Goal: Task Accomplishment & Management: Use online tool/utility

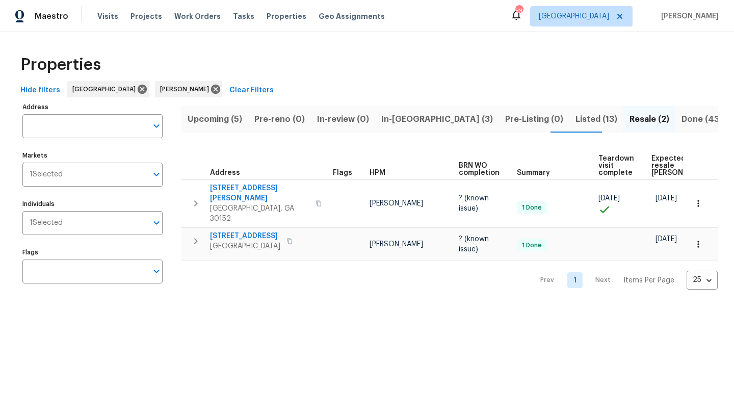
click at [232, 117] on span "Upcoming (5)" at bounding box center [215, 119] width 55 height 14
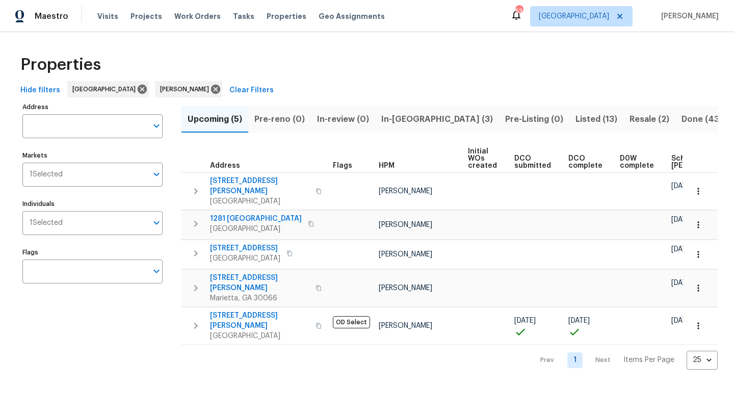
click at [394, 118] on span "In-reno (3)" at bounding box center [437, 119] width 112 height 14
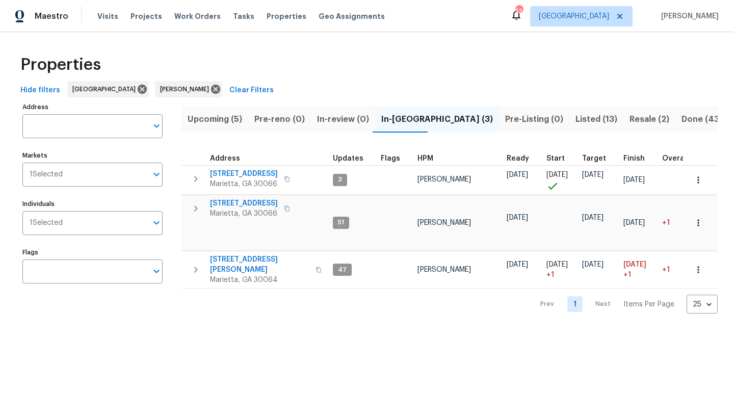
click at [576, 119] on span "Listed (13)" at bounding box center [597, 119] width 42 height 14
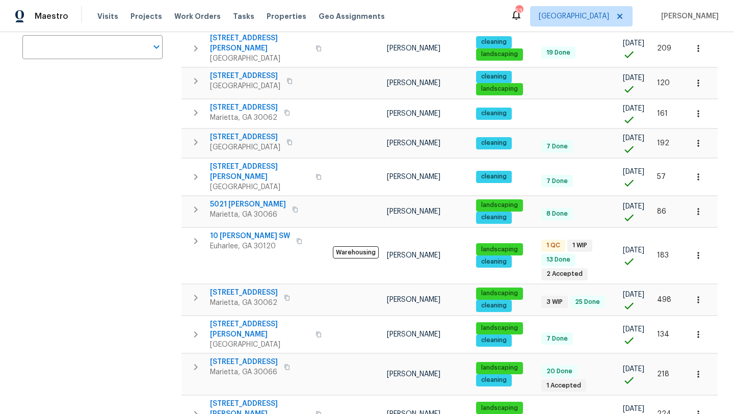
scroll to position [250, 0]
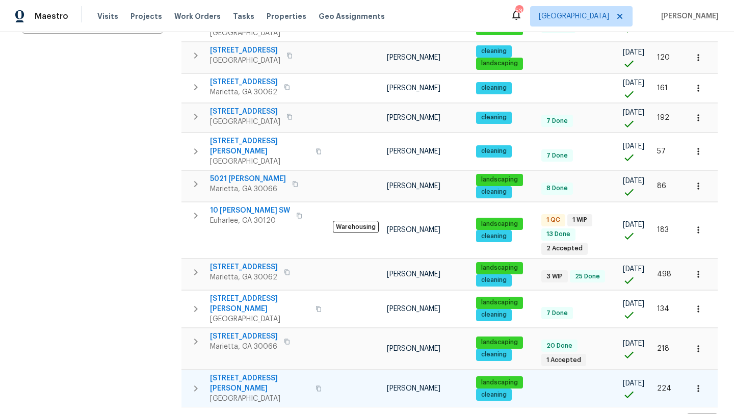
click at [260, 373] on span "4095 Maxanne Dr NW" at bounding box center [259, 383] width 99 height 20
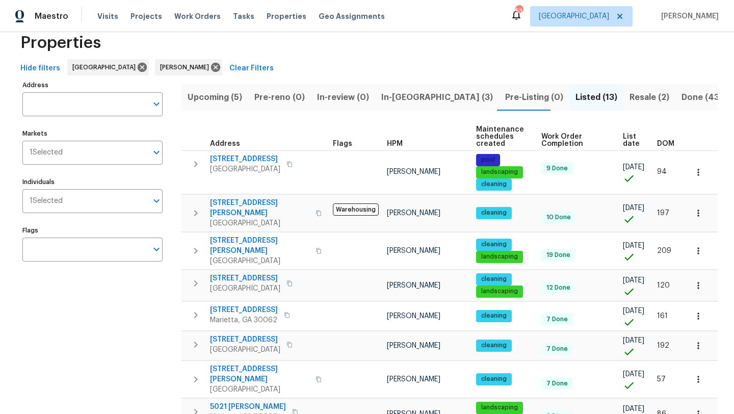
scroll to position [0, 0]
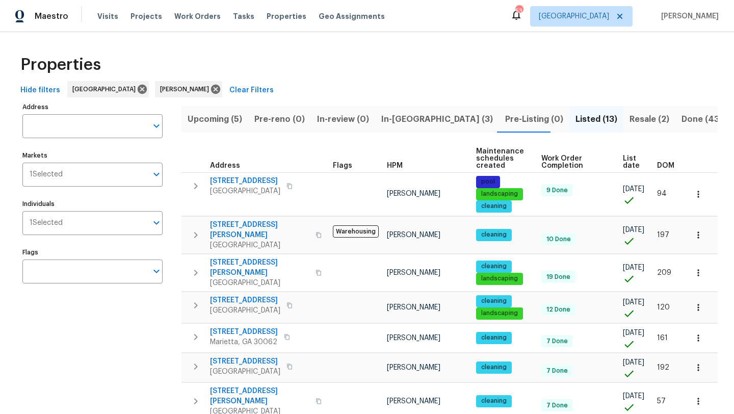
click at [232, 118] on span "Upcoming (5)" at bounding box center [215, 119] width 55 height 14
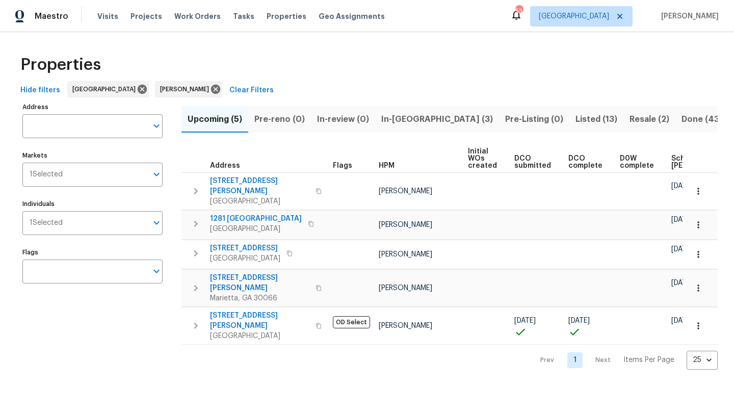
click at [576, 122] on span "Listed (13)" at bounding box center [597, 119] width 42 height 14
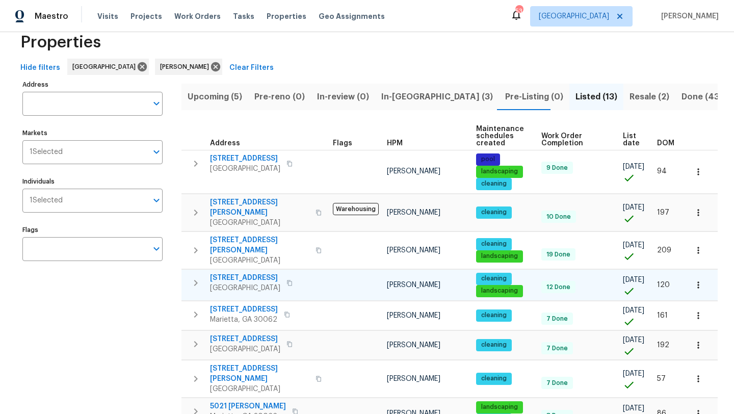
scroll to position [23, 0]
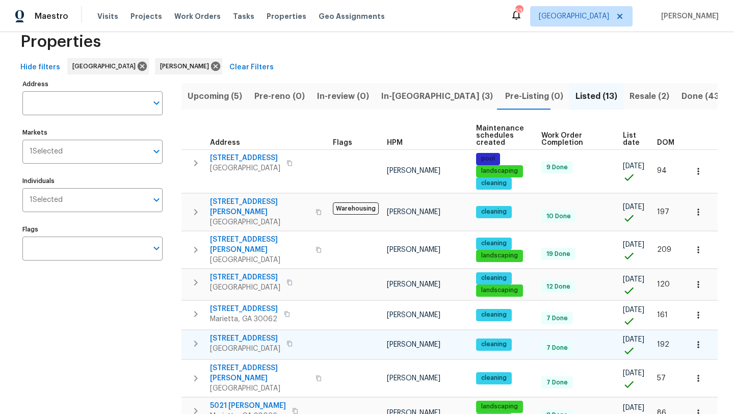
click at [245, 333] on span "107 Red Barn Ln" at bounding box center [245, 338] width 70 height 10
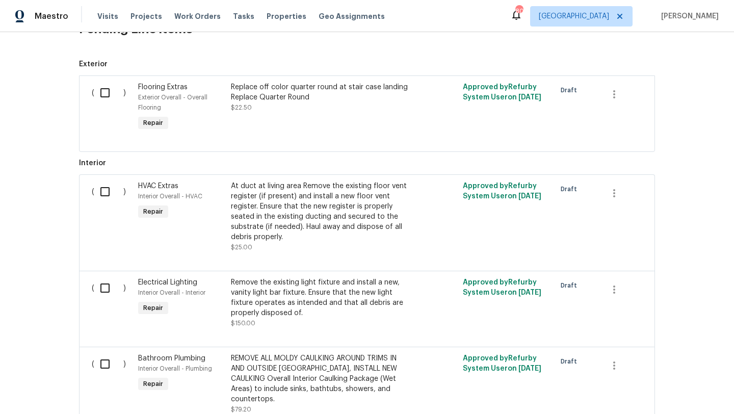
scroll to position [338, 0]
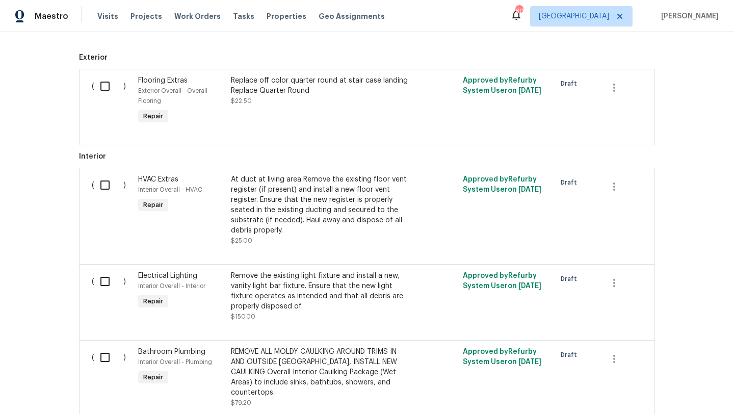
click at [209, 80] on div "Flooring Extras" at bounding box center [181, 80] width 87 height 10
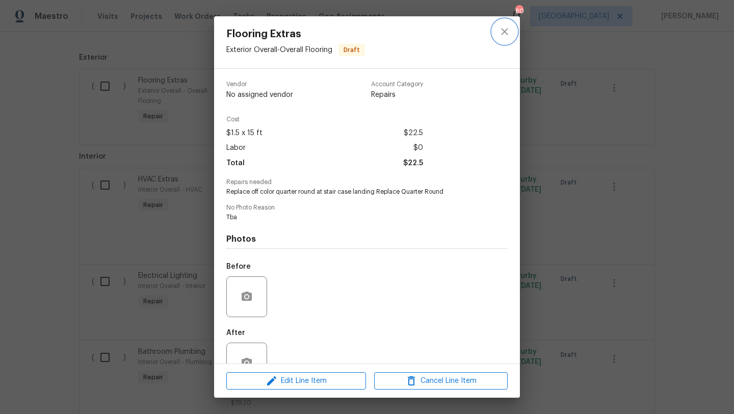
click at [501, 35] on icon "close" at bounding box center [505, 31] width 12 height 12
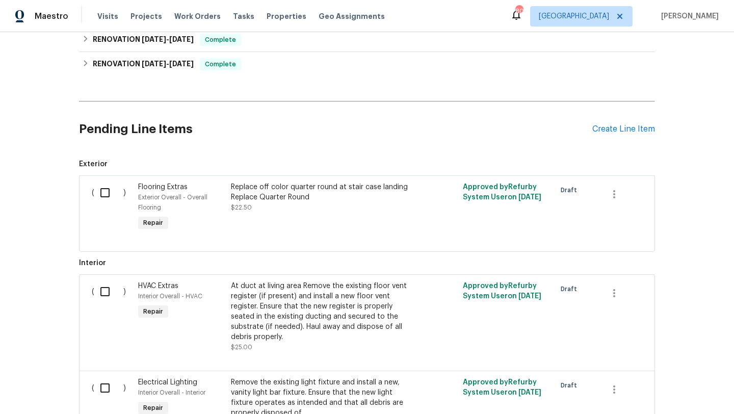
scroll to position [230, 0]
click at [98, 196] on input "checkbox" at bounding box center [108, 193] width 29 height 21
checkbox input "true"
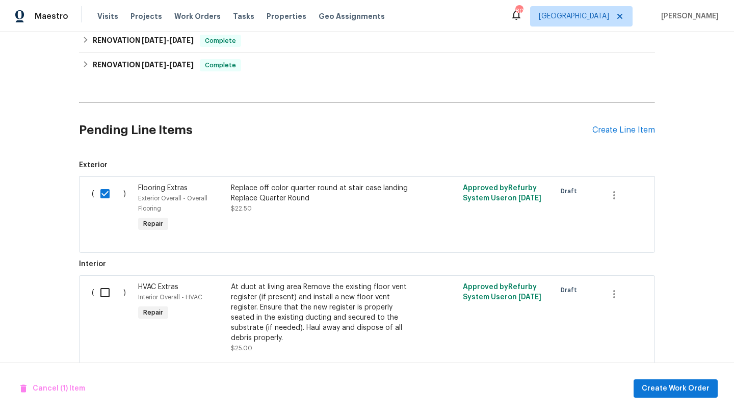
click at [210, 218] on div "Flooring Extras Exterior Overall - Overall Flooring Repair" at bounding box center [181, 208] width 93 height 57
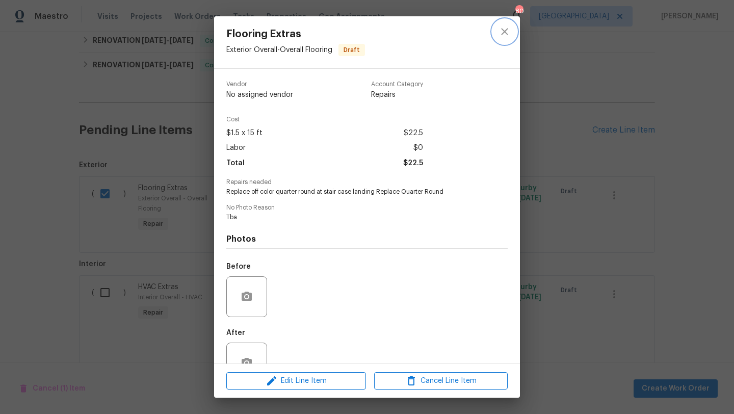
click at [503, 34] on icon "close" at bounding box center [505, 31] width 12 height 12
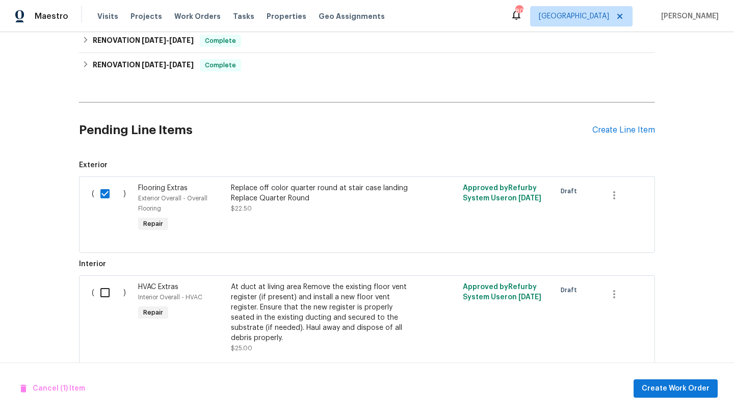
click at [204, 227] on div "Flooring Extras Exterior Overall - Overall Flooring Repair" at bounding box center [181, 208] width 93 height 57
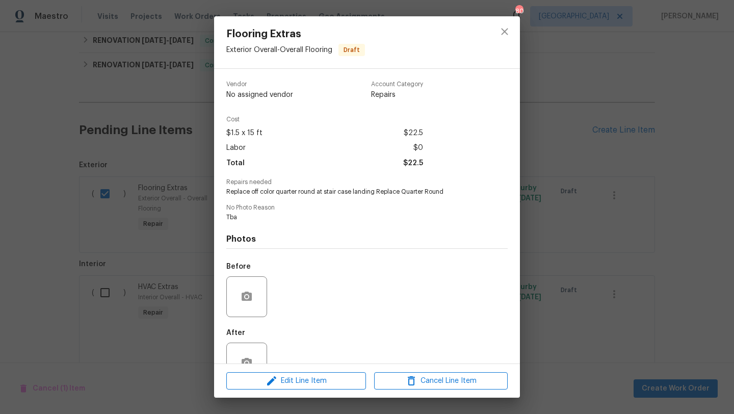
click at [118, 218] on div "Flooring Extras Exterior Overall - Overall Flooring Draft Vendor No assigned ve…" at bounding box center [367, 207] width 734 height 414
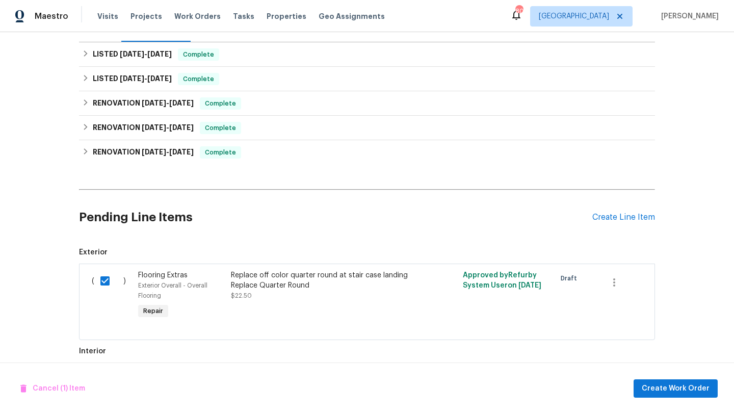
scroll to position [133, 0]
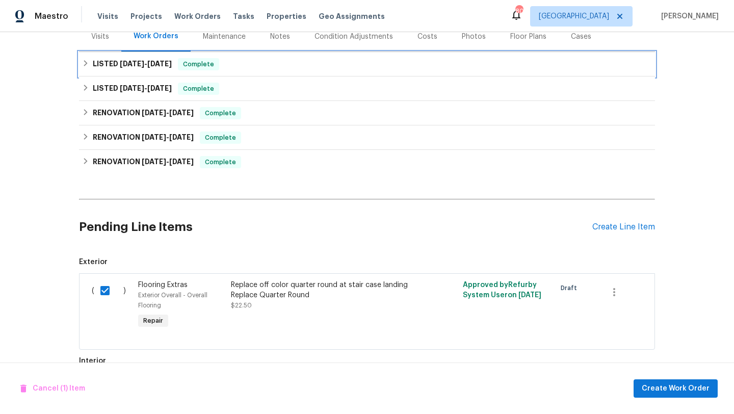
click at [170, 64] on span "6/26/25" at bounding box center [159, 63] width 24 height 7
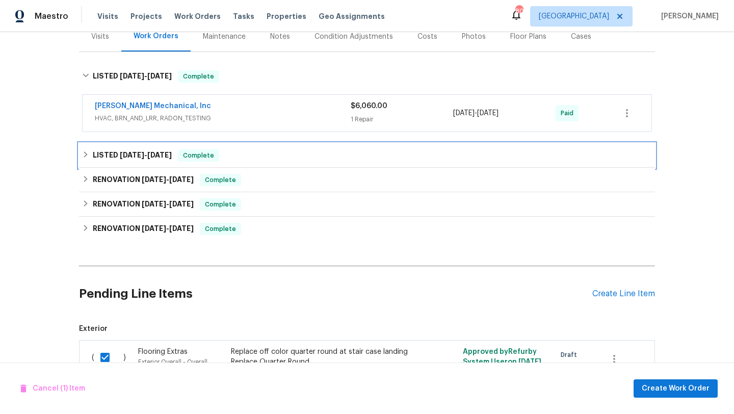
click at [149, 155] on span "5/30/25 - 5/30/25" at bounding box center [146, 154] width 52 height 7
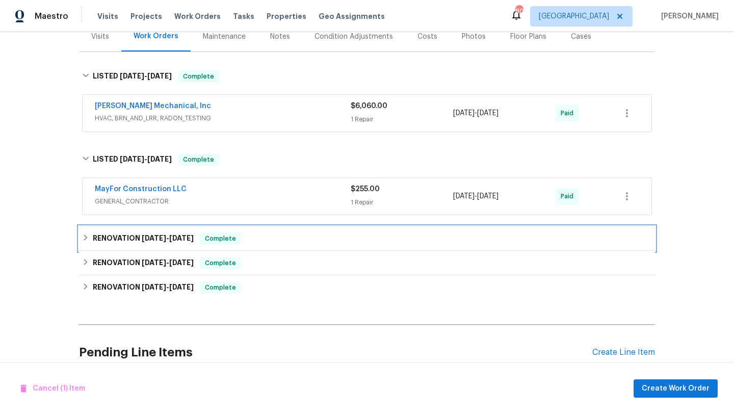
click at [137, 242] on h6 "RENOVATION 3/13/25 - 3/14/25" at bounding box center [143, 239] width 101 height 12
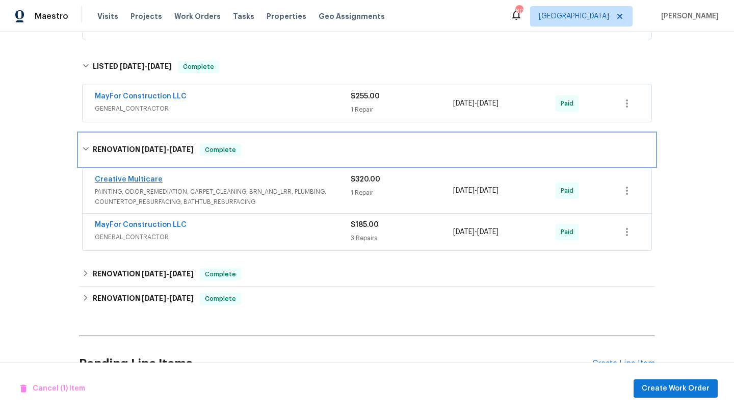
scroll to position [247, 0]
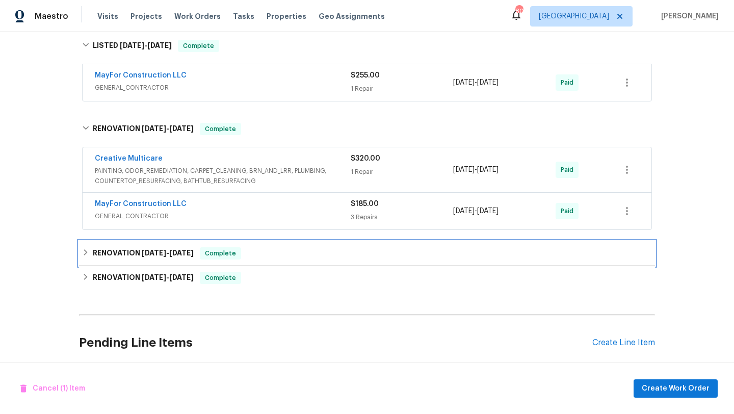
click at [142, 256] on span "3/11/25" at bounding box center [154, 252] width 24 height 7
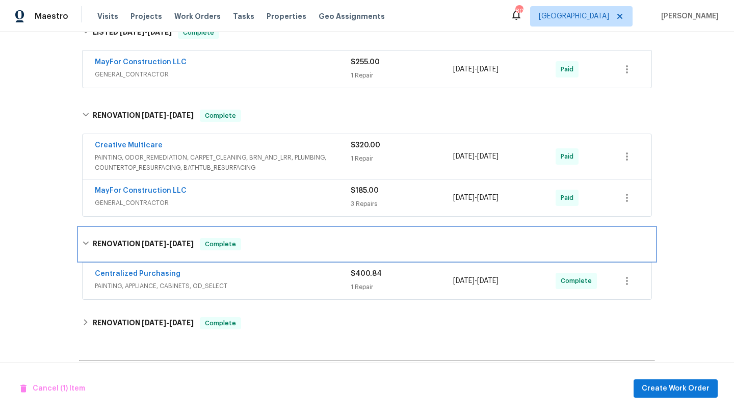
scroll to position [261, 0]
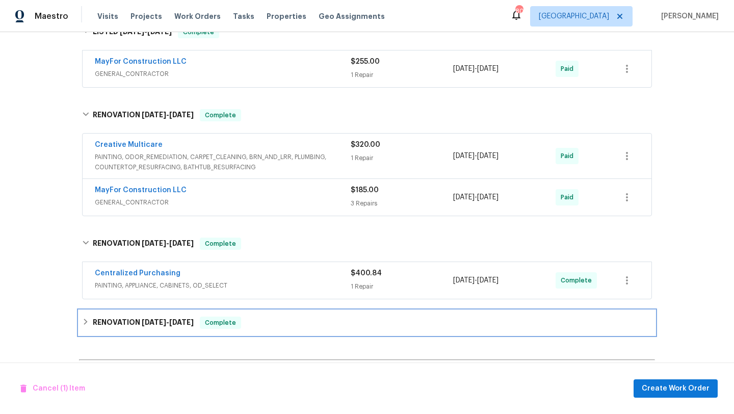
click at [138, 321] on h6 "RENOVATION 2/25/25 - 3/4/25" at bounding box center [143, 323] width 101 height 12
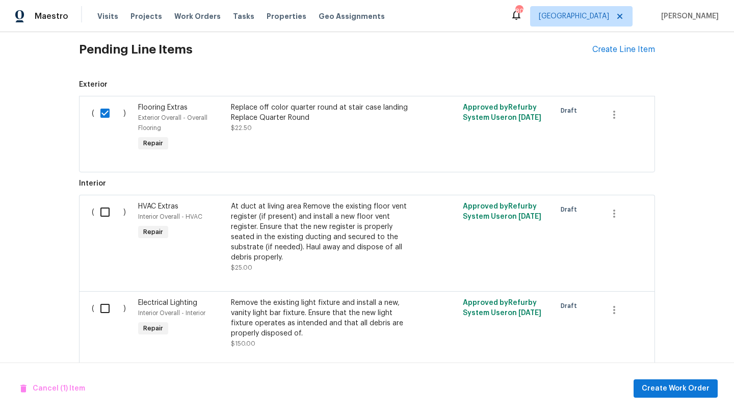
scroll to position [659, 0]
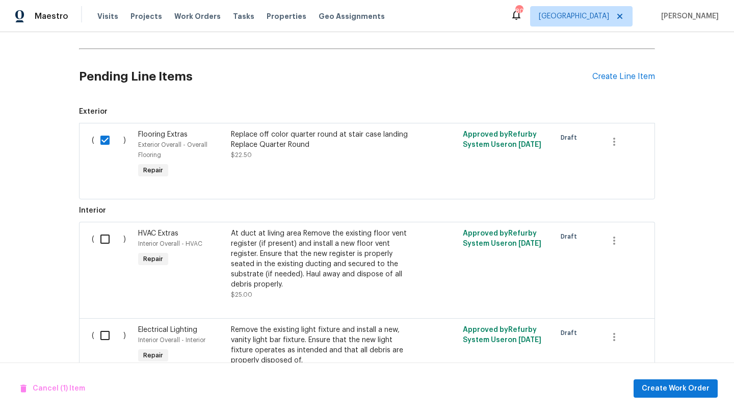
click at [198, 171] on div "Flooring Extras Exterior Overall - Overall Flooring Repair" at bounding box center [181, 154] width 93 height 57
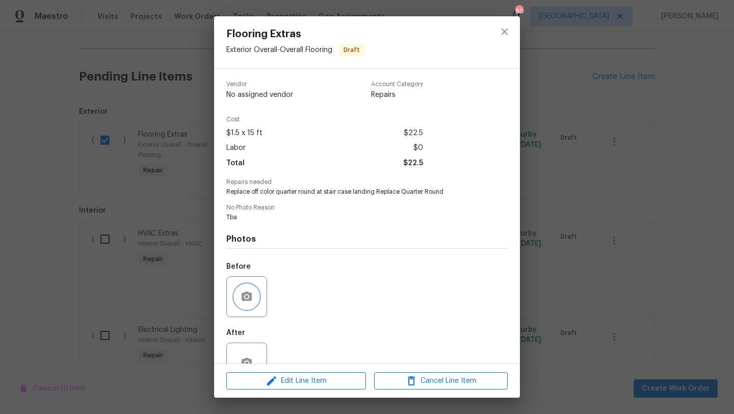
click at [250, 296] on icon "button" at bounding box center [247, 296] width 10 height 9
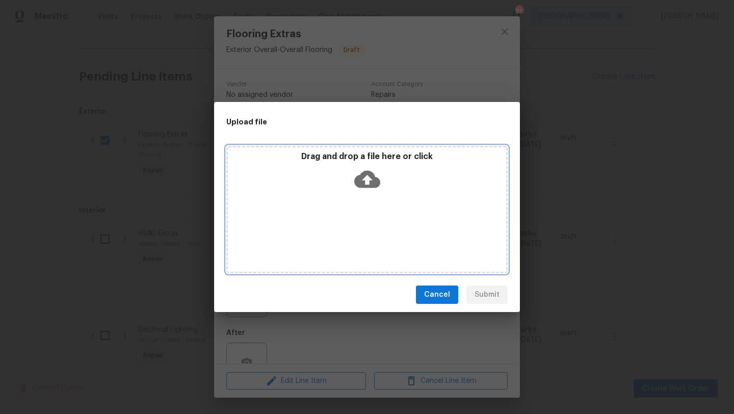
click at [366, 209] on div "Drag and drop a file here or click" at bounding box center [366, 209] width 281 height 127
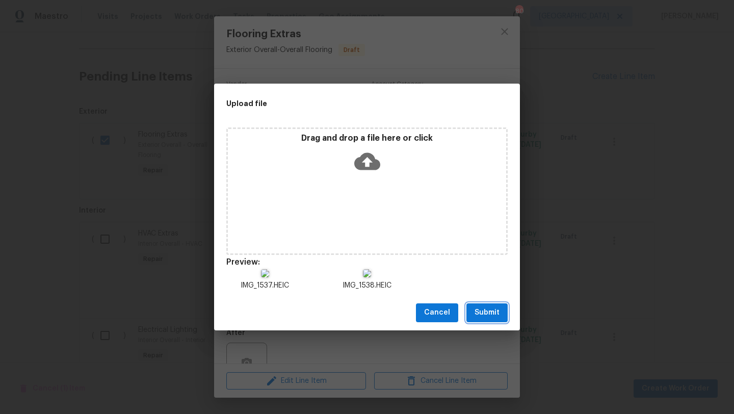
click at [477, 317] on span "Submit" at bounding box center [487, 312] width 25 height 13
